Goal: Transaction & Acquisition: Purchase product/service

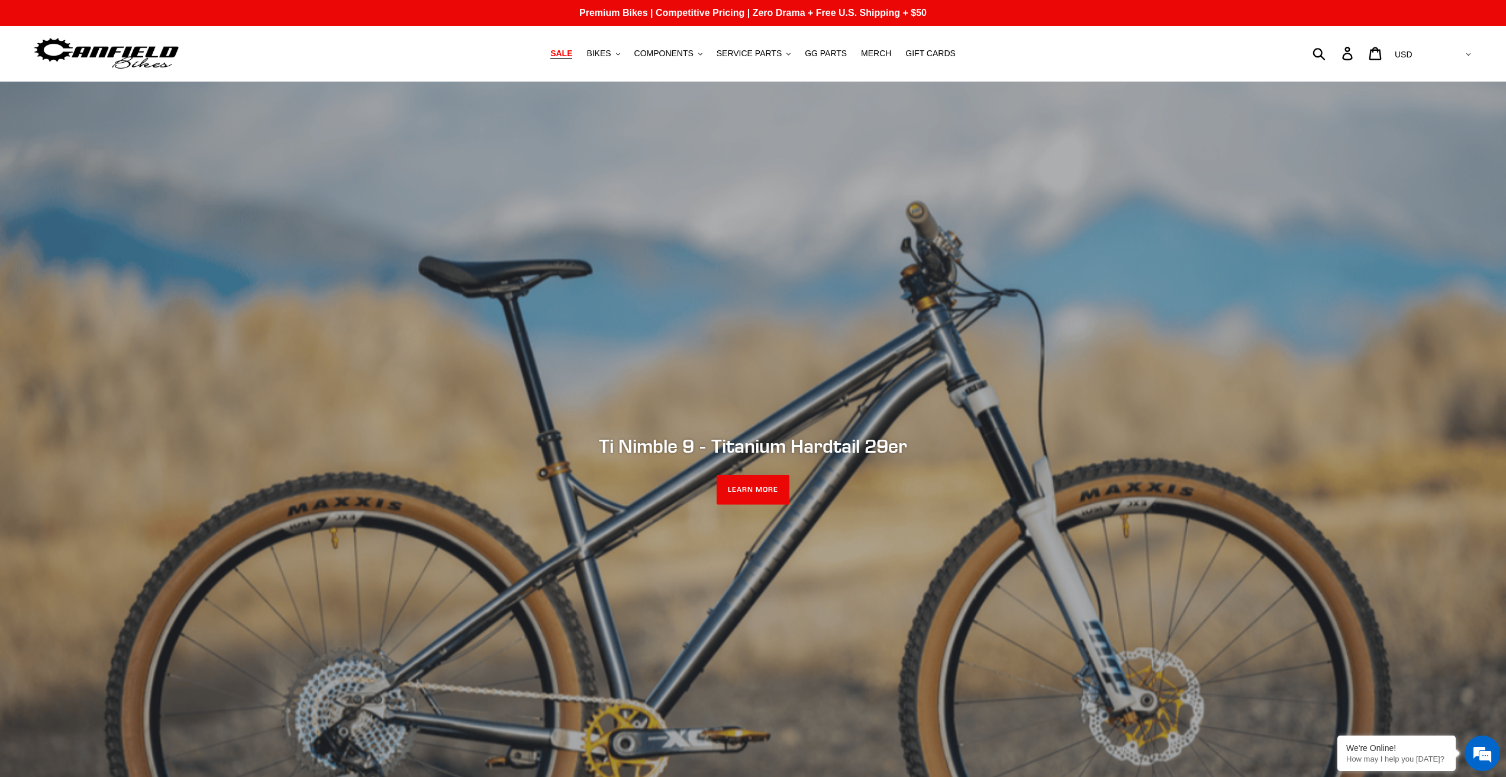
click at [569, 54] on span "SALE" at bounding box center [561, 54] width 22 height 10
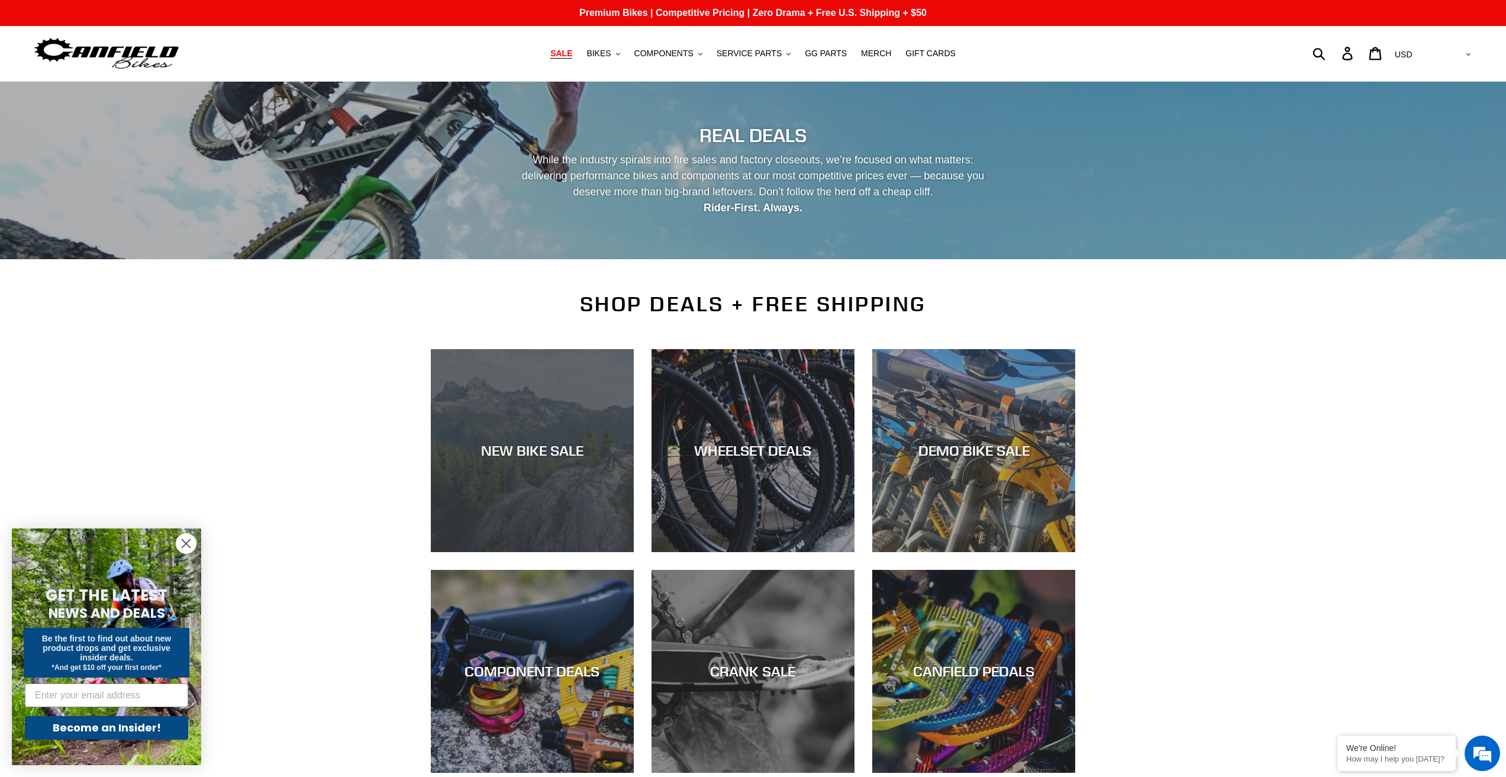
click at [544, 552] on div "NEW BIKE SALE" at bounding box center [532, 552] width 203 height 0
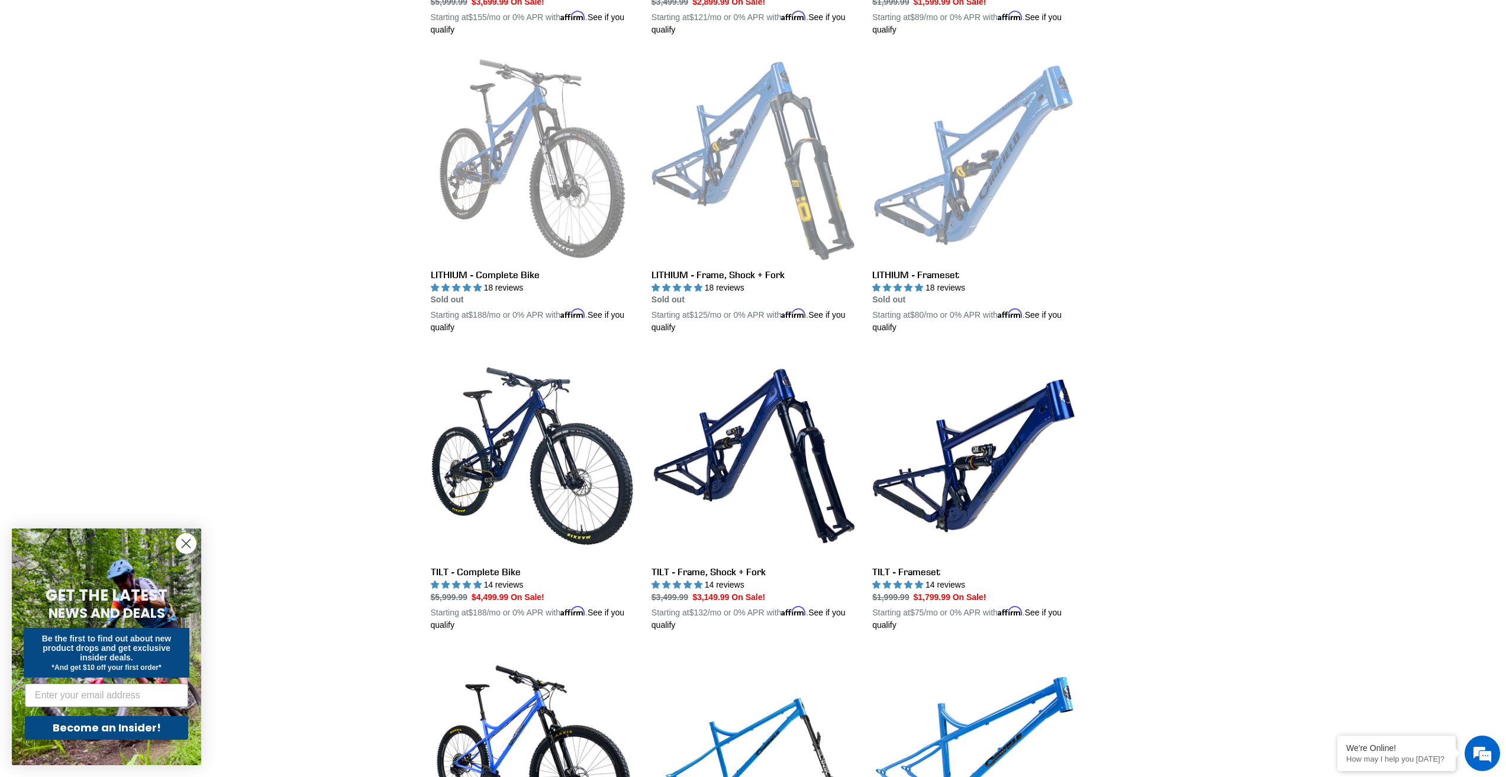
scroll to position [1124, 0]
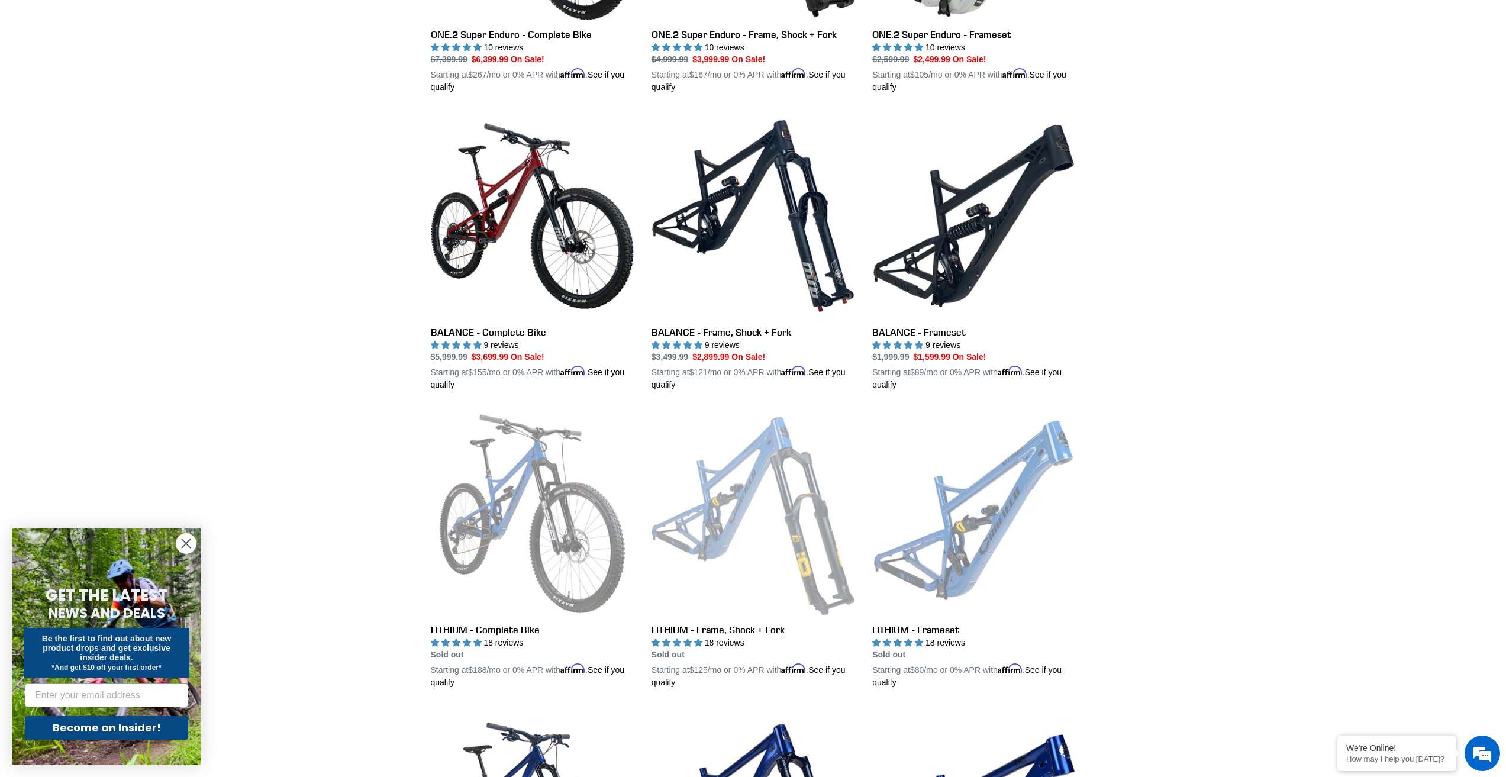
click at [753, 625] on link "LITHIUM - Frame, Shock + Fork" at bounding box center [753, 550] width 203 height 277
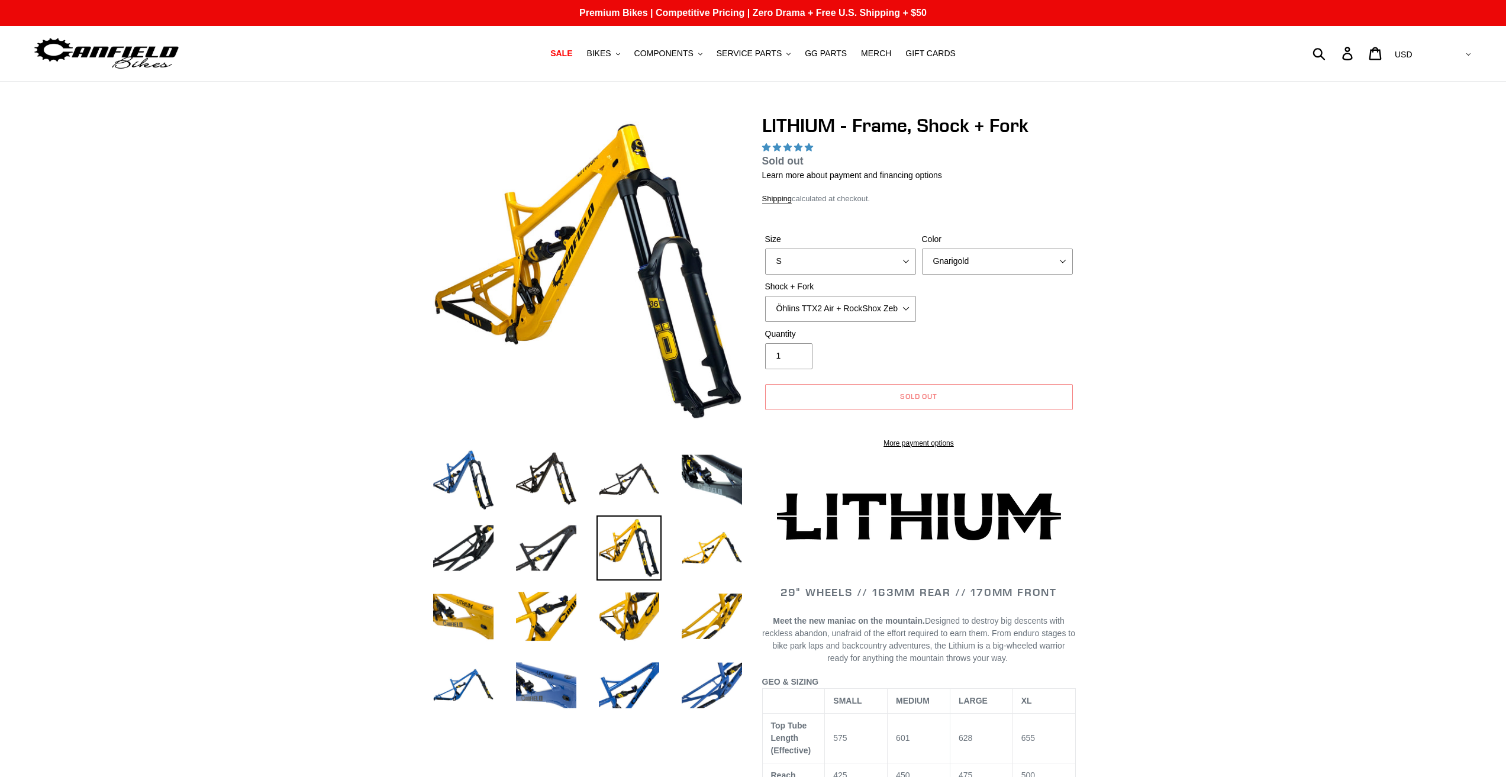
select select "highest-rating"
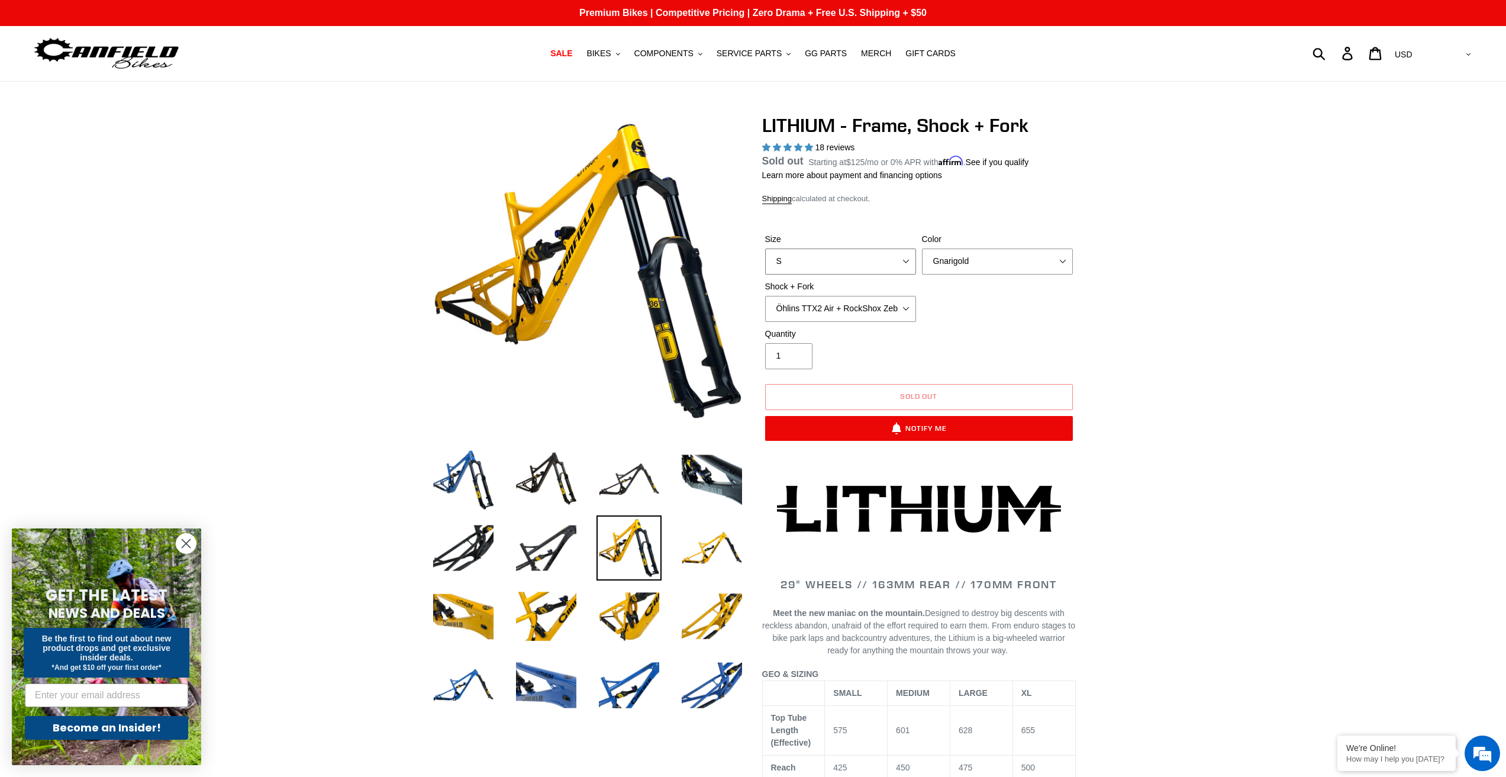
click at [901, 268] on select "S M L XL" at bounding box center [840, 262] width 151 height 26
select select "XL"
click at [765, 262] on select "S M L XL" at bounding box center [840, 262] width 151 height 26
click at [843, 322] on select "Öhlins TTX2 Air + RockShox Zeb Ultimate 170mm Fox FLOAT X2 Factory + Fox 38 FLO…" at bounding box center [840, 309] width 151 height 26
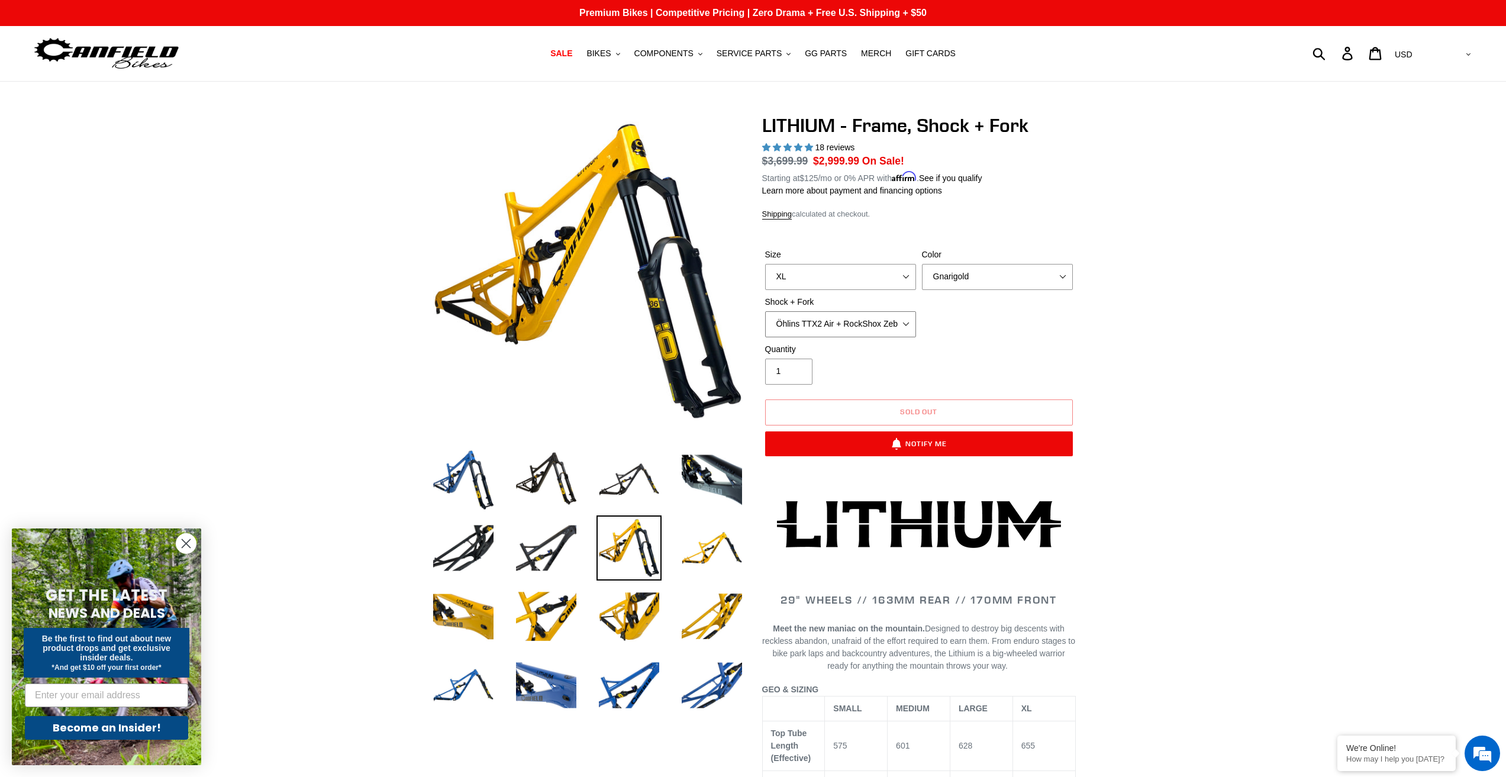
click at [765, 311] on select "Öhlins TTX2 Air + RockShox Zeb Ultimate 170mm Fox FLOAT X2 Factory + Fox 38 FLO…" at bounding box center [840, 324] width 151 height 26
click at [1004, 281] on select "Gnarigold Blue Velvet Stealth Black" at bounding box center [997, 277] width 151 height 26
click at [922, 264] on select "Gnarigold Blue Velvet Stealth Black" at bounding box center [997, 277] width 151 height 26
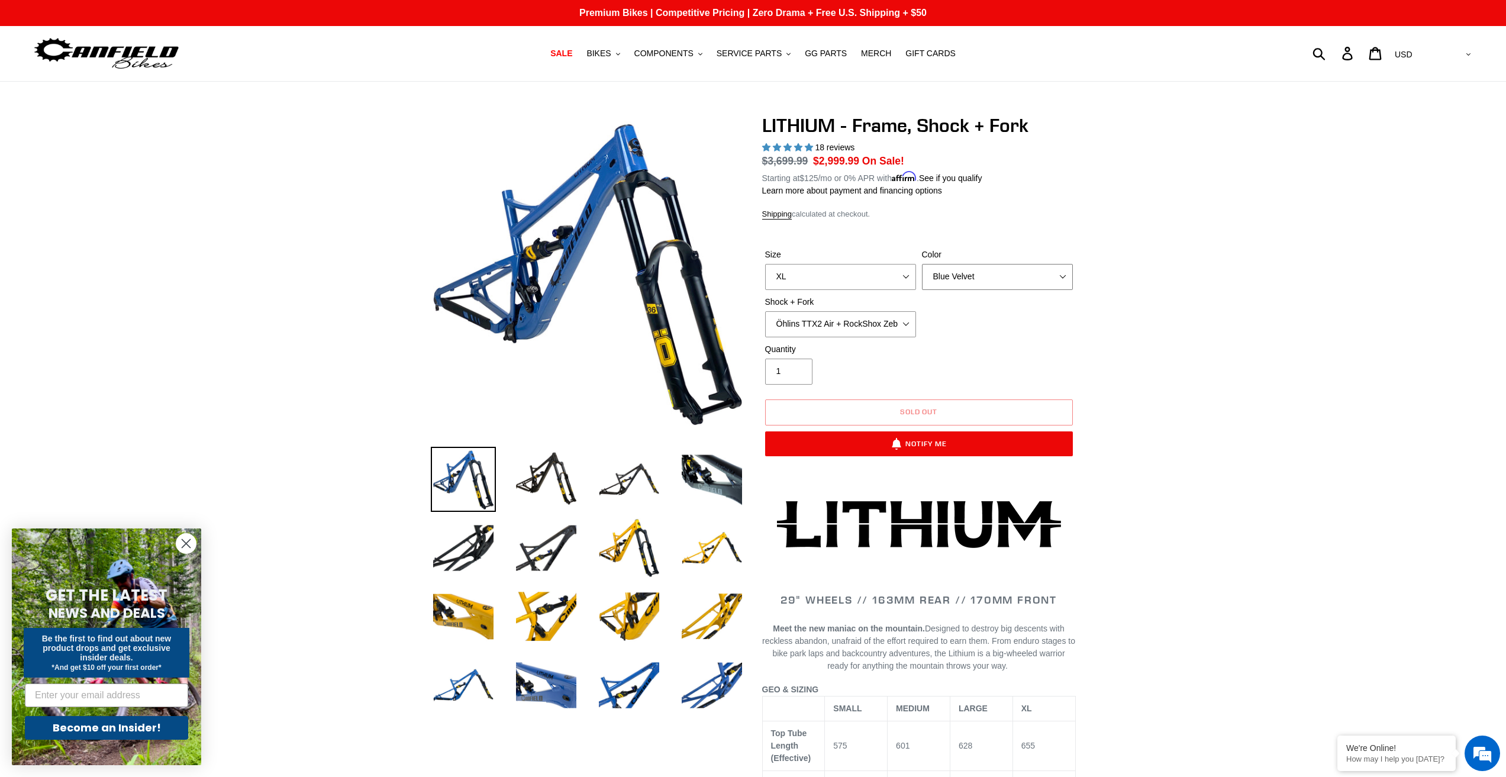
click at [1006, 272] on select "Gnarigold Blue Velvet Stealth Black" at bounding box center [997, 277] width 151 height 26
select select "Stealth Black"
click at [922, 264] on select "Gnarigold Blue Velvet Stealth Black" at bounding box center [997, 277] width 151 height 26
